Goal: Information Seeking & Learning: Learn about a topic

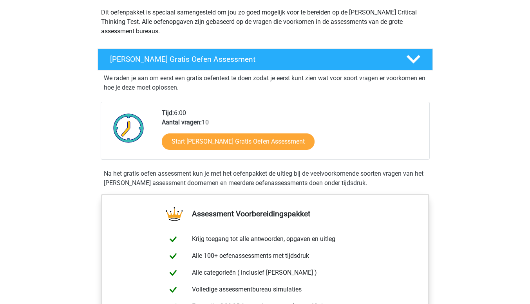
scroll to position [92, 0]
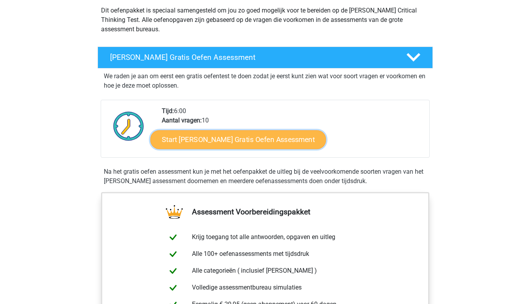
click at [216, 140] on link "Start [PERSON_NAME] Gratis Oefen Assessment" at bounding box center [238, 139] width 176 height 19
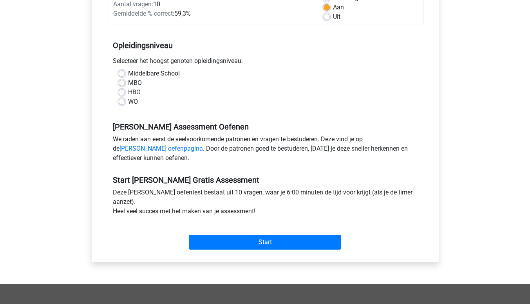
scroll to position [130, 0]
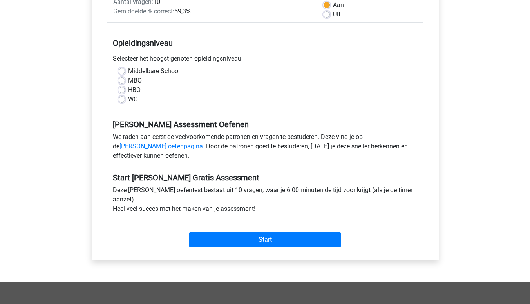
click at [128, 100] on label "WO" at bounding box center [133, 99] width 10 height 9
click at [123, 100] on input "WO" at bounding box center [122, 99] width 6 height 8
radio input "true"
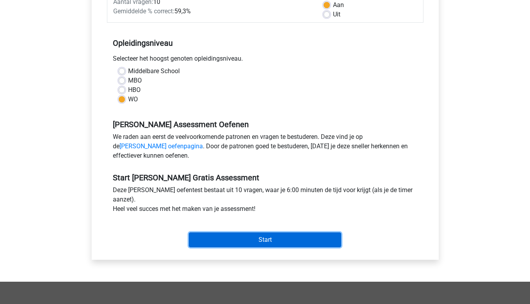
click at [252, 239] on input "Start" at bounding box center [265, 240] width 152 height 15
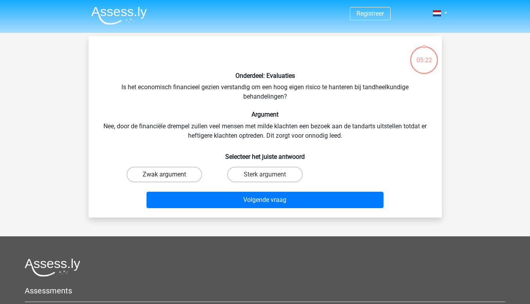
click at [176, 181] on label "Zwak argument" at bounding box center [164, 175] width 76 height 16
click at [169, 180] on input "Zwak argument" at bounding box center [166, 177] width 5 height 5
radio input "true"
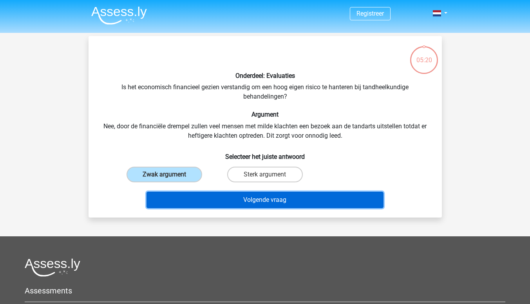
click at [181, 199] on button "Volgende vraag" at bounding box center [264, 200] width 237 height 16
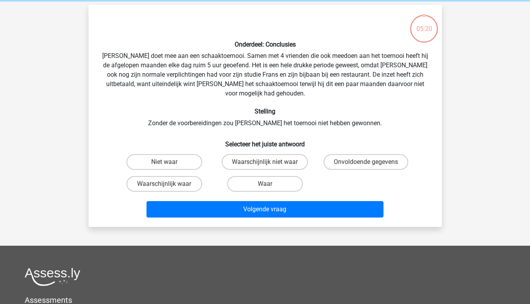
scroll to position [36, 0]
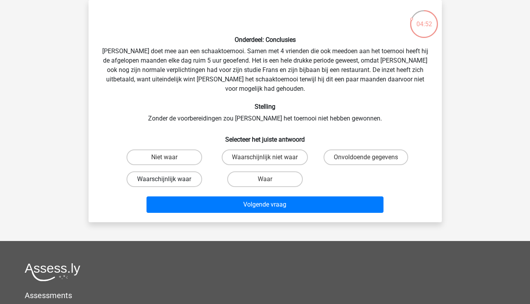
click at [180, 172] on label "Waarschijnlijk waar" at bounding box center [164, 179] width 76 height 16
click at [169, 179] on input "Waarschijnlijk waar" at bounding box center [166, 181] width 5 height 5
radio input "true"
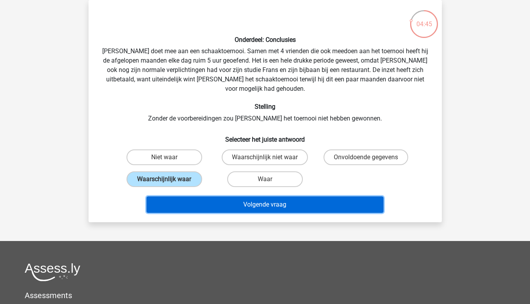
click at [303, 198] on button "Volgende vraag" at bounding box center [264, 205] width 237 height 16
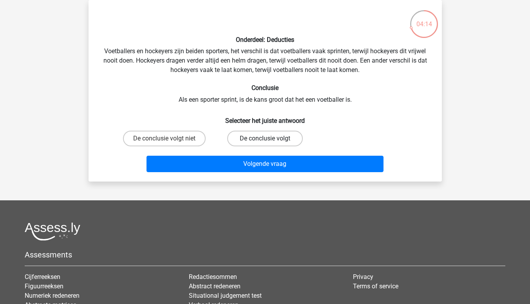
click at [244, 137] on label "De conclusie volgt" at bounding box center [265, 139] width 76 height 16
click at [265, 139] on input "De conclusie volgt" at bounding box center [267, 141] width 5 height 5
radio input "true"
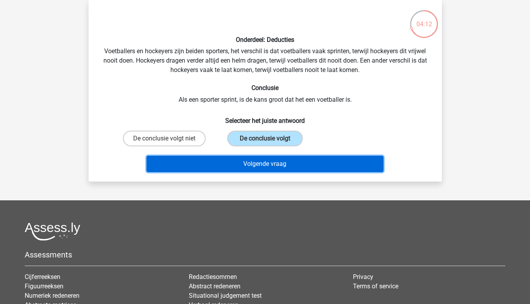
click at [240, 163] on button "Volgende vraag" at bounding box center [264, 164] width 237 height 16
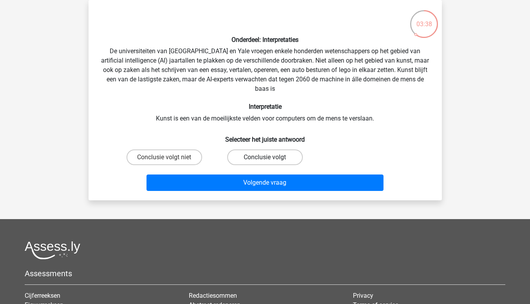
click at [240, 159] on label "Conclusie volgt" at bounding box center [265, 158] width 76 height 16
click at [265, 159] on input "Conclusie volgt" at bounding box center [267, 159] width 5 height 5
radio input "true"
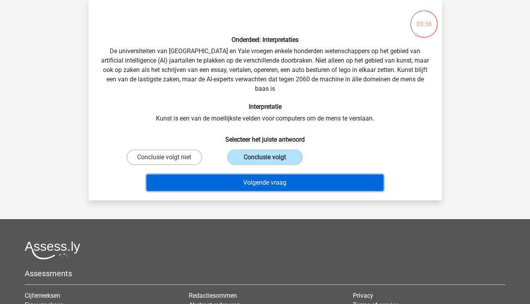
click at [241, 186] on button "Volgende vraag" at bounding box center [264, 183] width 237 height 16
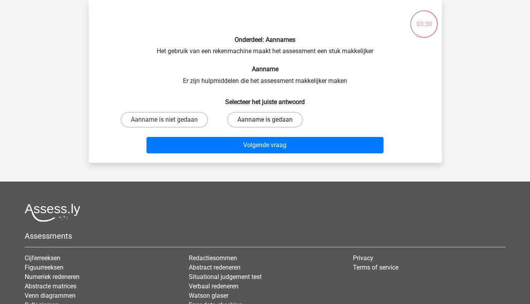
click at [254, 114] on label "Aanname is gedaan" at bounding box center [265, 120] width 76 height 16
click at [265, 120] on input "Aanname is gedaan" at bounding box center [267, 122] width 5 height 5
radio input "true"
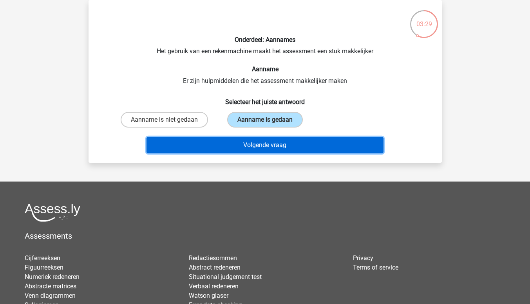
click at [251, 143] on button "Volgende vraag" at bounding box center [264, 145] width 237 height 16
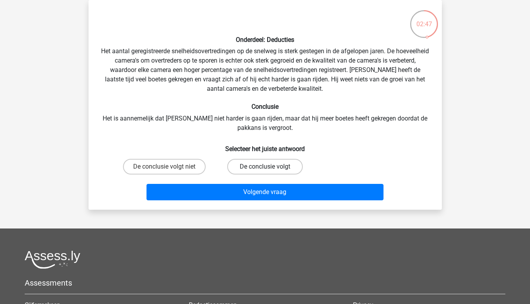
click at [240, 166] on label "De conclusie volgt" at bounding box center [265, 167] width 76 height 16
click at [265, 167] on input "De conclusie volgt" at bounding box center [267, 169] width 5 height 5
radio input "true"
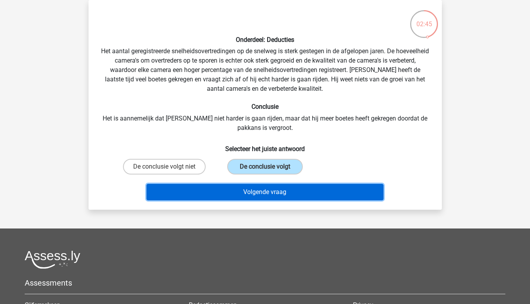
click at [242, 193] on button "Volgende vraag" at bounding box center [264, 192] width 237 height 16
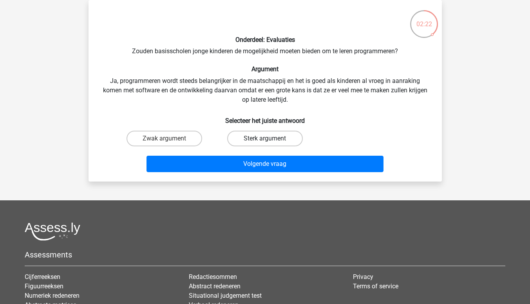
click at [250, 139] on label "Sterk argument" at bounding box center [265, 139] width 76 height 16
click at [265, 139] on input "Sterk argument" at bounding box center [267, 141] width 5 height 5
radio input "true"
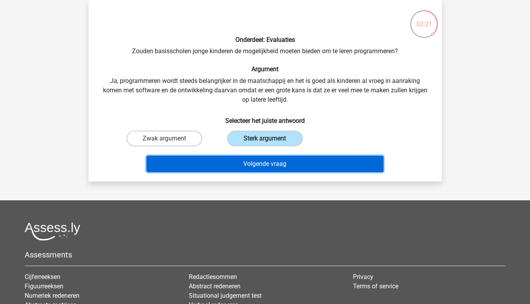
click at [247, 161] on button "Volgende vraag" at bounding box center [264, 164] width 237 height 16
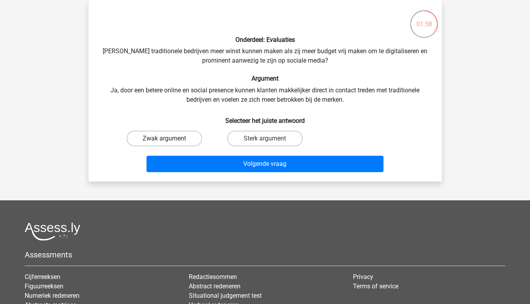
click at [178, 143] on label "Zwak argument" at bounding box center [164, 139] width 76 height 16
click at [169, 143] on input "Zwak argument" at bounding box center [166, 141] width 5 height 5
radio input "true"
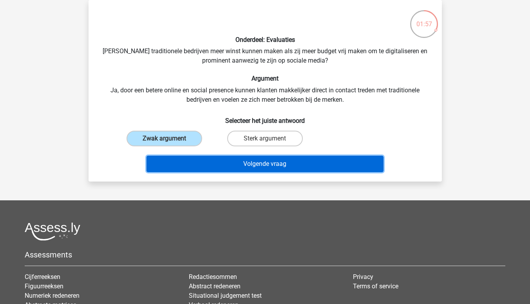
click at [188, 164] on button "Volgende vraag" at bounding box center [264, 164] width 237 height 16
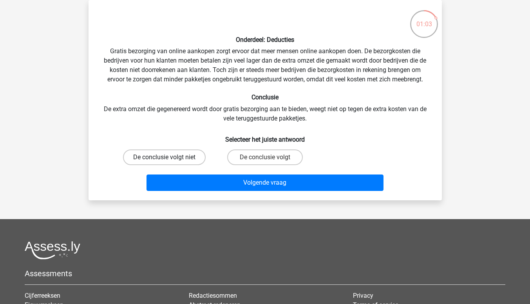
click at [189, 157] on label "De conclusie volgt niet" at bounding box center [164, 158] width 83 height 16
click at [169, 157] on input "De conclusie volgt niet" at bounding box center [166, 159] width 5 height 5
radio input "true"
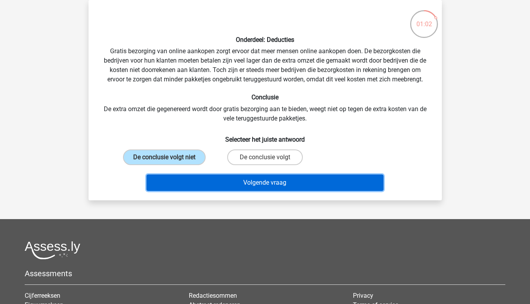
click at [192, 181] on button "Volgende vraag" at bounding box center [264, 183] width 237 height 16
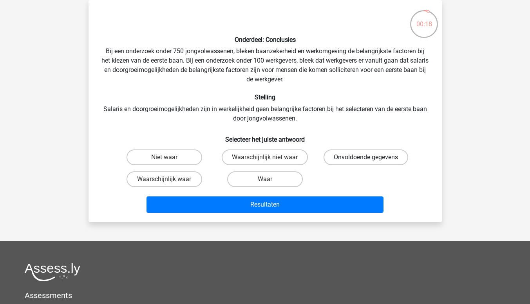
click at [330, 152] on label "Onvoldoende gegevens" at bounding box center [365, 158] width 85 height 16
click at [366, 157] on input "Onvoldoende gegevens" at bounding box center [368, 159] width 5 height 5
radio input "true"
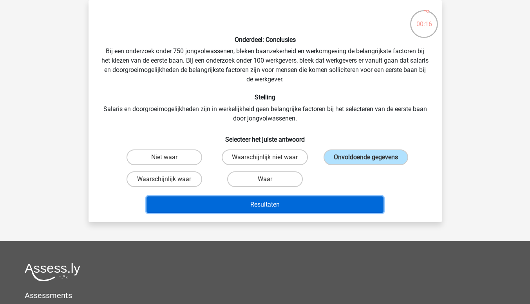
click at [323, 204] on button "Resultaten" at bounding box center [264, 205] width 237 height 16
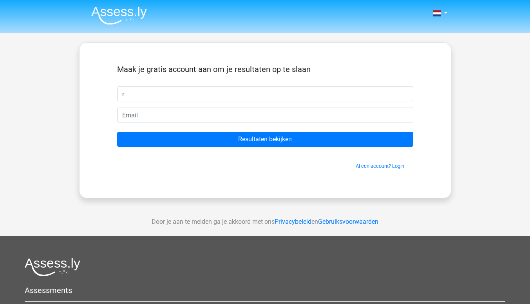
type input "rt"
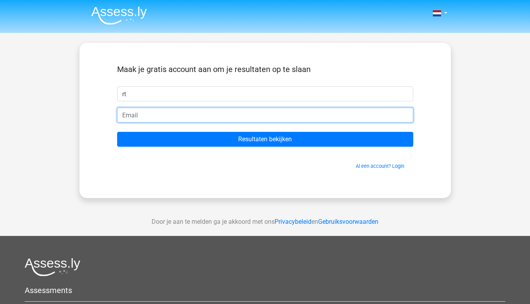
click at [158, 117] on input "email" at bounding box center [265, 115] width 296 height 15
type input "sssdsd@gmail.com"
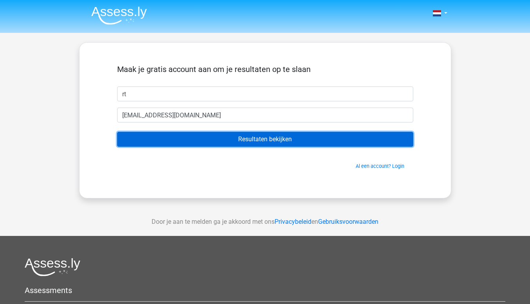
click at [238, 137] on input "Resultaten bekijken" at bounding box center [265, 139] width 296 height 15
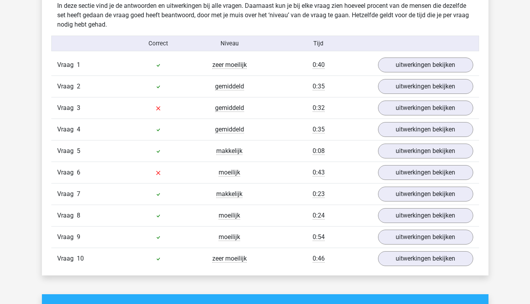
scroll to position [629, 0]
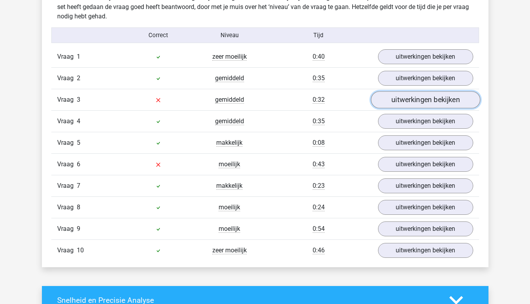
click at [392, 101] on link "uitwerkingen bekijken" at bounding box center [424, 100] width 109 height 17
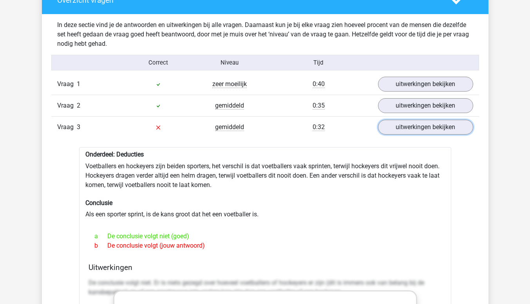
scroll to position [603, 0]
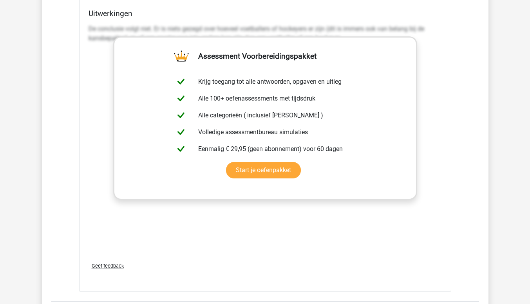
scroll to position [1024, 0]
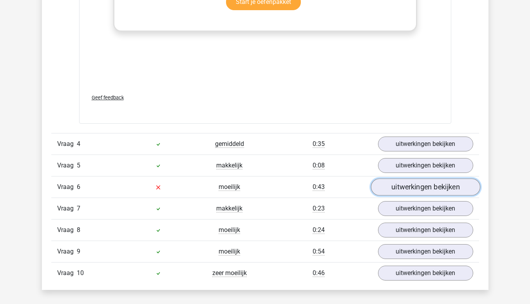
click at [394, 186] on link "uitwerkingen bekijken" at bounding box center [424, 187] width 109 height 17
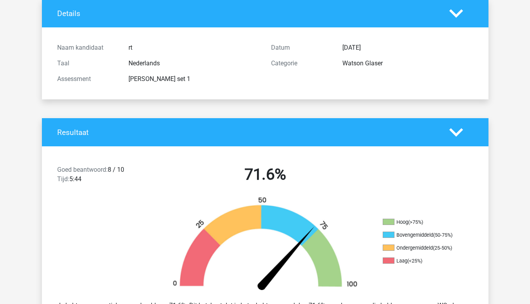
scroll to position [0, 0]
